Goal: Check status: Check status

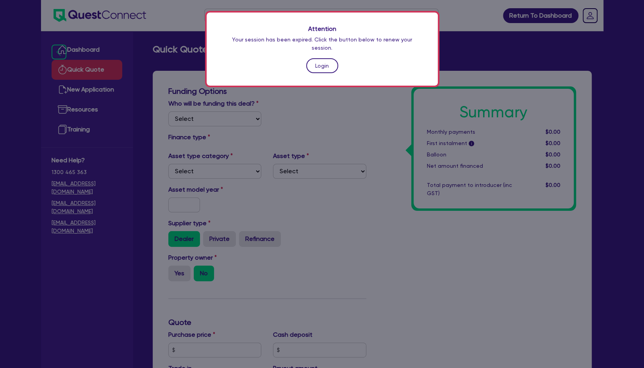
click at [326, 61] on link "Login" at bounding box center [322, 65] width 32 height 15
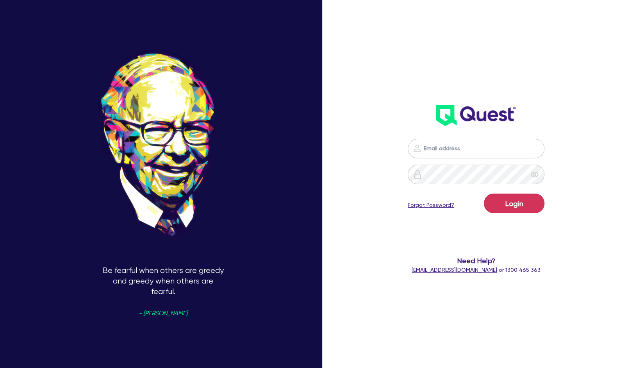
click at [600, 365] on div "Be fearful when others are greedy and greedy when others are fearful. - [PERSON…" at bounding box center [322, 184] width 644 height 426
click at [501, 149] on input "email" at bounding box center [476, 149] width 137 height 20
type input "[EMAIL_ADDRESS][PERSON_NAME][DOMAIN_NAME]"
click at [510, 192] on form "[EMAIL_ADDRESS][PERSON_NAME][DOMAIN_NAME] Login Forgot Password? Need Help? [EM…" at bounding box center [476, 206] width 169 height 135
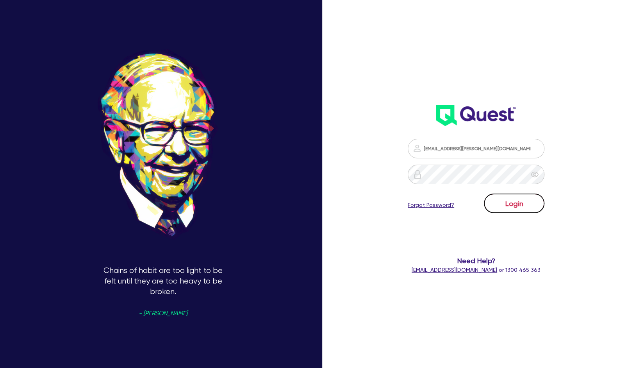
click at [507, 202] on button "Login" at bounding box center [514, 203] width 61 height 20
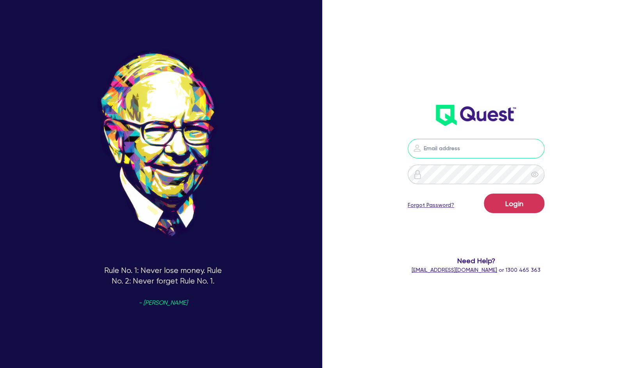
click at [466, 154] on input "email" at bounding box center [476, 149] width 137 height 20
type input "[EMAIL_ADDRESS][PERSON_NAME][DOMAIN_NAME]"
click at [512, 199] on button "Login" at bounding box center [514, 203] width 61 height 20
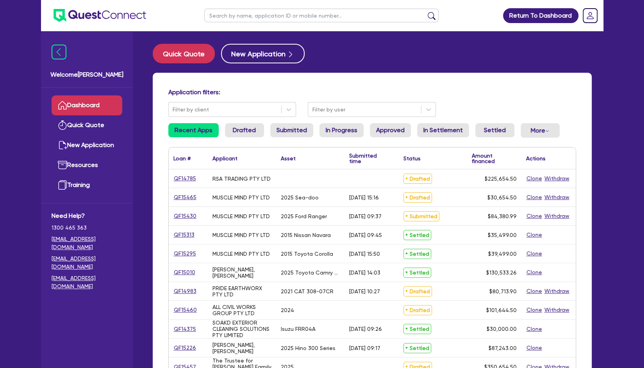
click at [310, 21] on input "text" at bounding box center [321, 16] width 234 height 14
type input "actus"
click at [426, 12] on button "submit" at bounding box center [432, 17] width 13 height 11
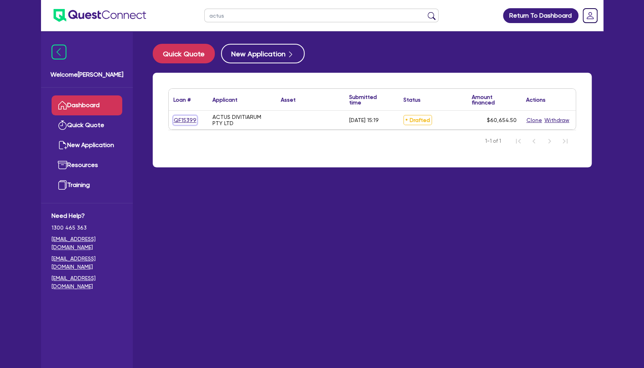
click at [179, 120] on link "QF15399" at bounding box center [184, 120] width 23 height 9
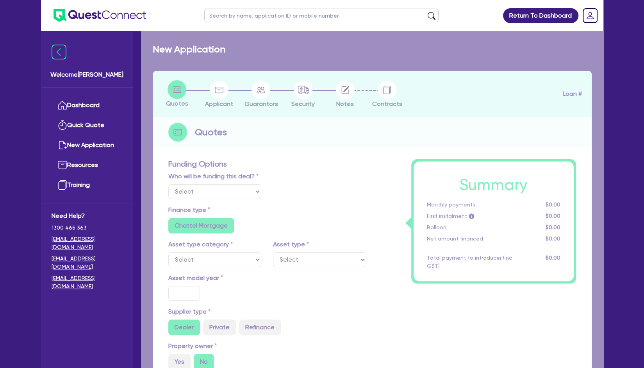
select select "Other"
radio input "false"
radio input "true"
type input "60,000"
type input "4"
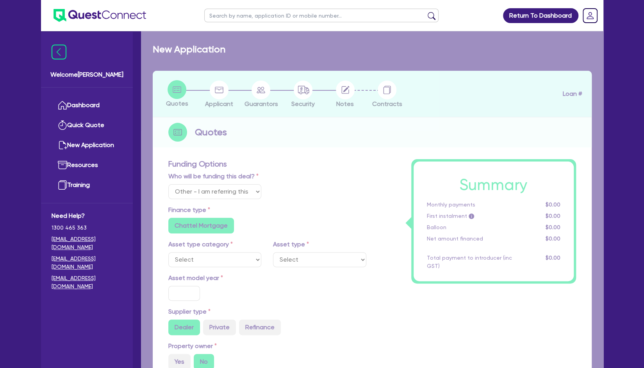
type input "2,426.18"
type input "20"
radio input "true"
radio input "false"
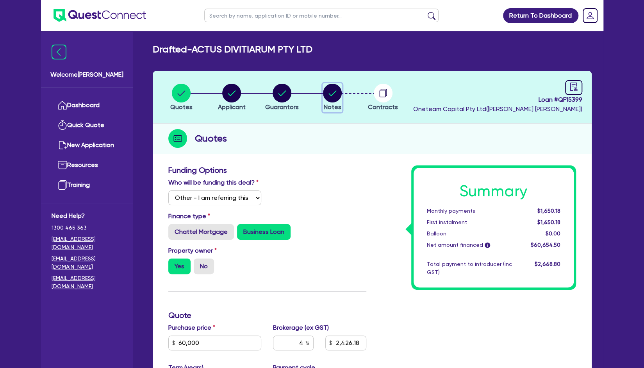
click at [334, 93] on circle "button" at bounding box center [332, 93] width 19 height 19
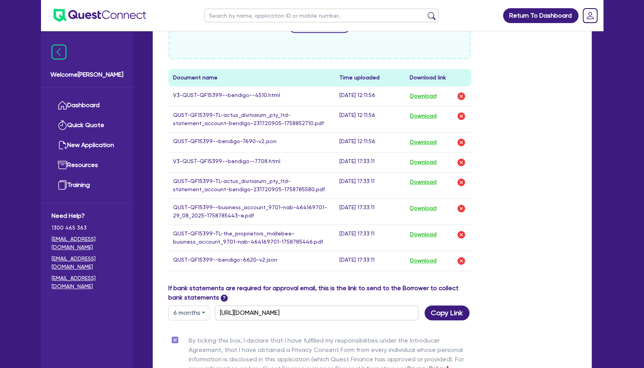
scroll to position [338, 0]
click at [428, 94] on button "Download" at bounding box center [422, 96] width 27 height 10
click at [415, 161] on button "Download" at bounding box center [422, 162] width 27 height 10
